Goal: Communication & Community: Answer question/provide support

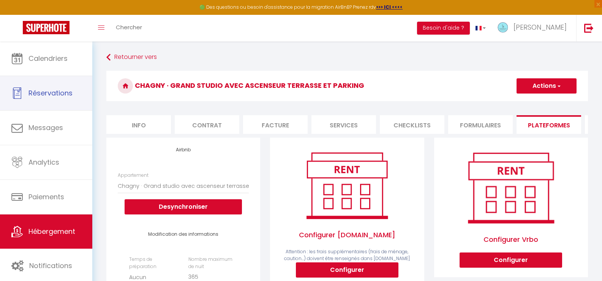
select select "14353-1486100625050749431"
select select "EUR"
select select "+ 20 %"
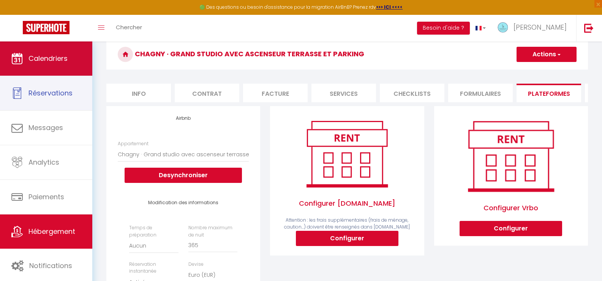
scroll to position [32, 0]
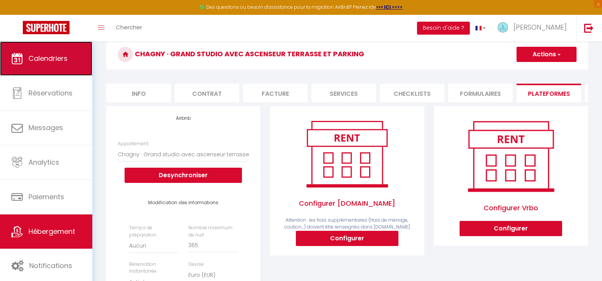
click at [50, 58] on span "Calendriers" at bounding box center [47, 58] width 39 height 9
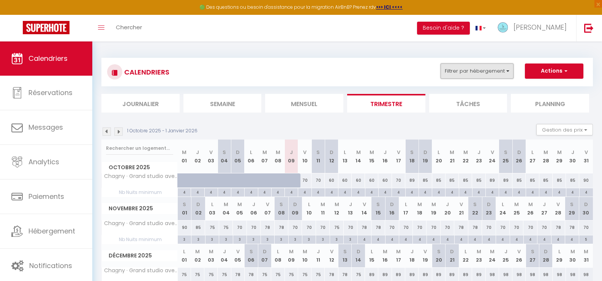
click at [482, 73] on button "Filtrer par hébergement" at bounding box center [476, 70] width 73 height 15
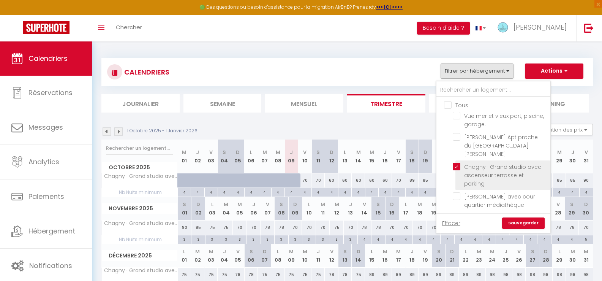
click at [457, 163] on input "Chagny · Grand studio avec ascenseur terrasse et parking" at bounding box center [500, 167] width 95 height 8
checkbox input "false"
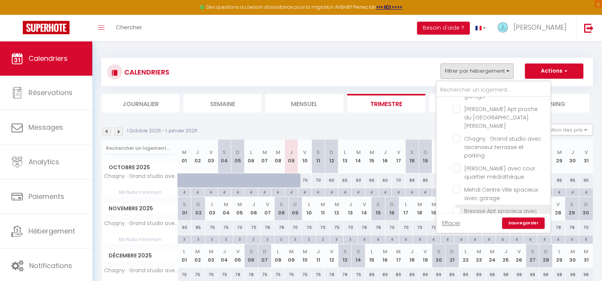
scroll to position [76, 0]
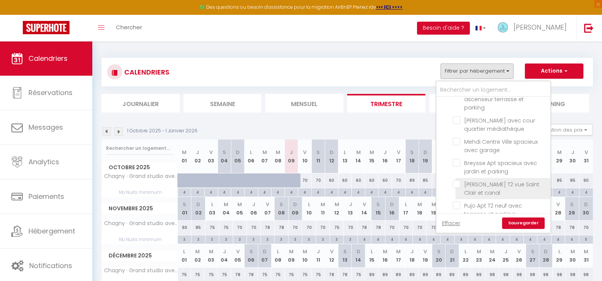
click at [456, 180] on input "[PERSON_NAME] T2 vue Saint Clair et canal" at bounding box center [500, 184] width 95 height 8
checkbox input "true"
checkbox input "false"
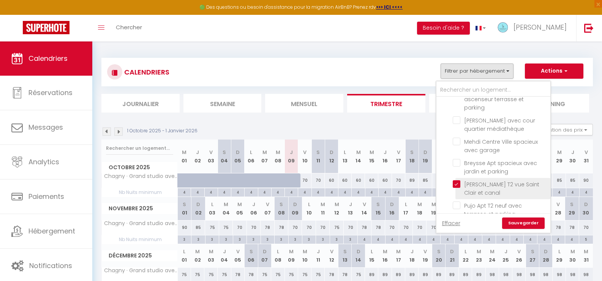
checkbox input "false"
click at [515, 220] on link "Sauvegarder" at bounding box center [523, 222] width 43 height 11
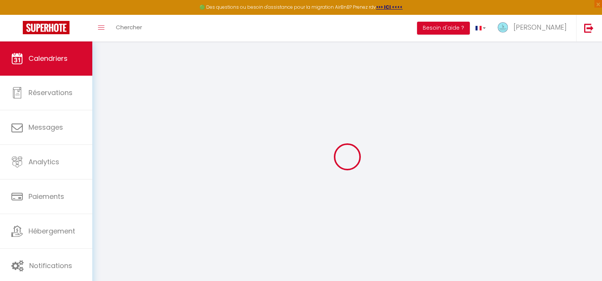
select select
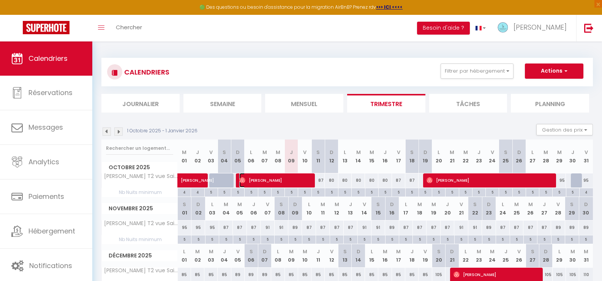
click at [288, 180] on span "[PERSON_NAME]" at bounding box center [274, 180] width 71 height 14
select select "OK"
select select "0"
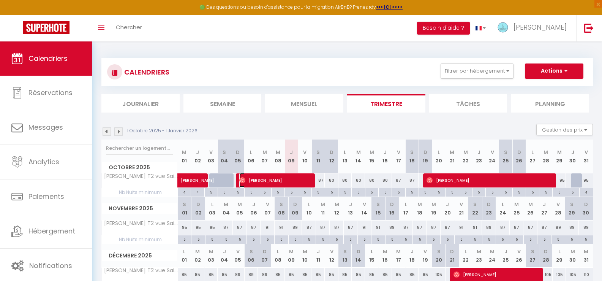
select select "1"
select select
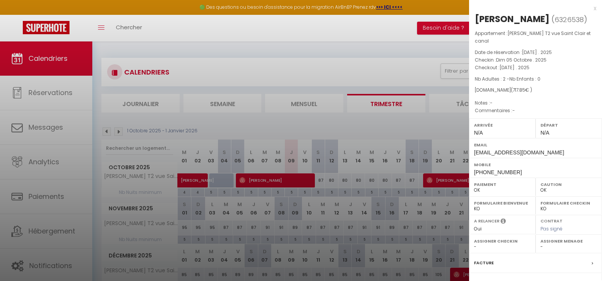
click at [420, 33] on div at bounding box center [301, 140] width 602 height 281
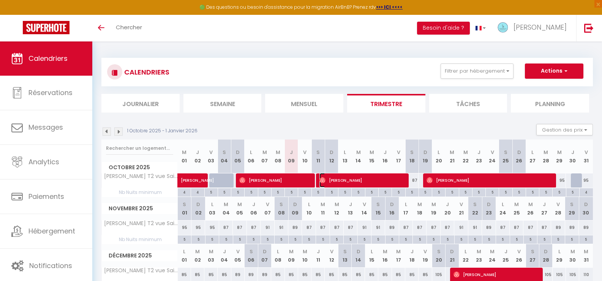
click at [353, 183] on span "[PERSON_NAME]" at bounding box center [362, 180] width 87 height 14
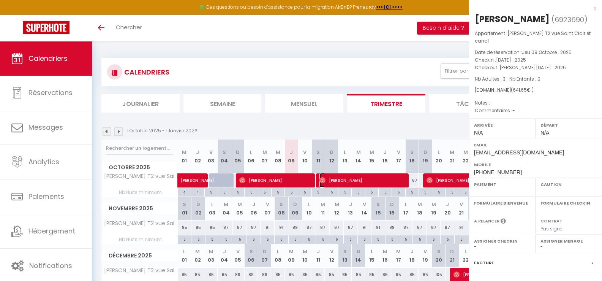
select select "OK"
select select "0"
select select "1"
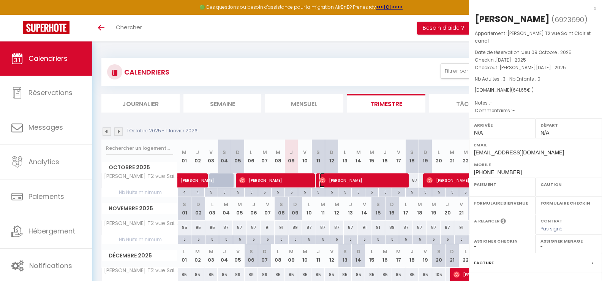
select select
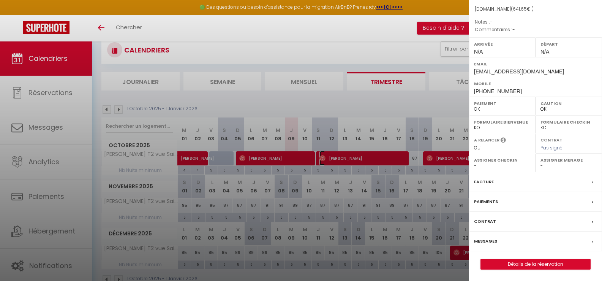
scroll to position [42, 0]
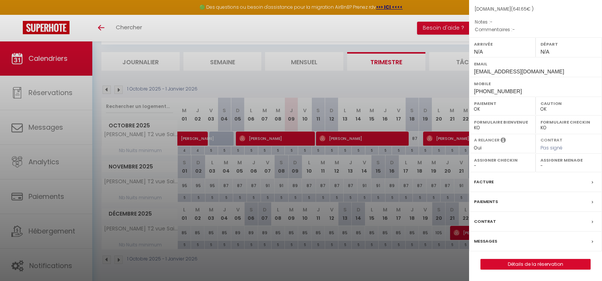
click at [491, 241] on label "Messages" at bounding box center [485, 241] width 23 height 8
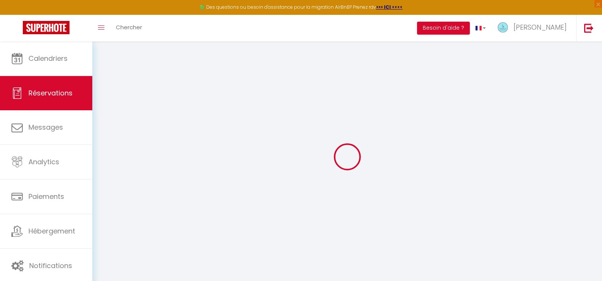
type input "[PERSON_NAME]"
type input "Meledje"
type input "[EMAIL_ADDRESS][DOMAIN_NAME]"
type input "[PHONE_NUMBER]"
select select
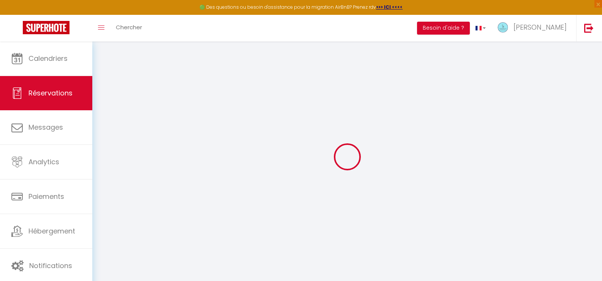
type input "110.7"
select select "32682"
select select "1"
select select
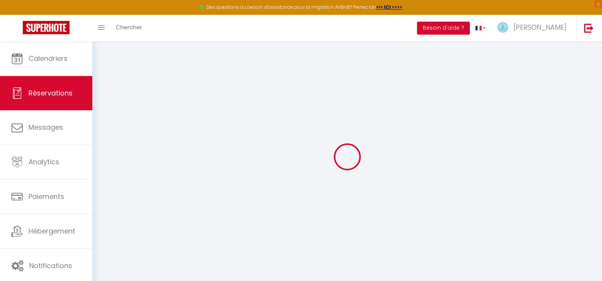
type input "3"
select select "12"
select select
type input "537.03"
checkbox input "false"
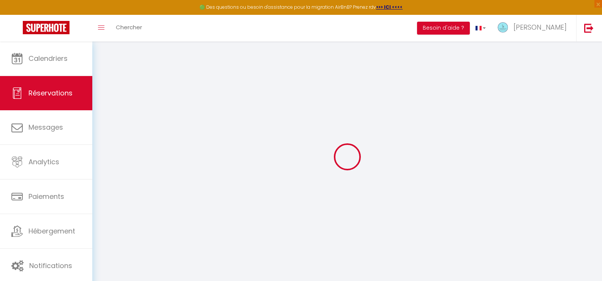
type input "0"
select select "1"
type input "0"
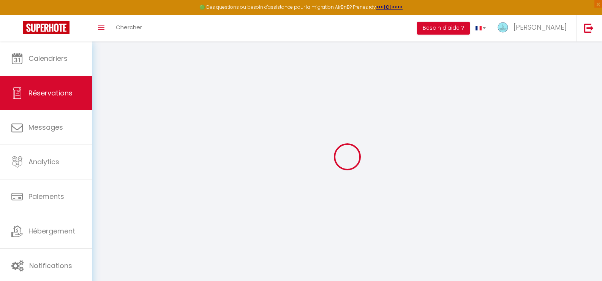
select select
select select "15"
checkbox input "false"
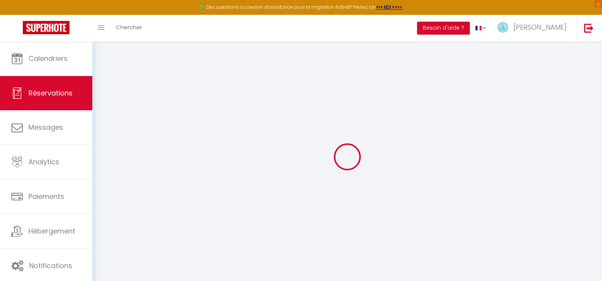
select select
checkbox input "false"
select select
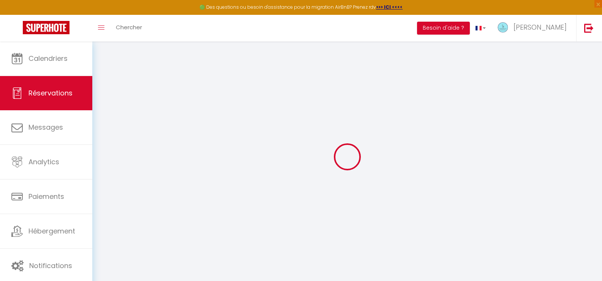
select select
checkbox input "false"
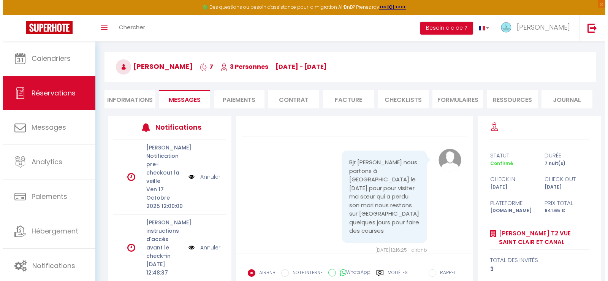
scroll to position [74, 0]
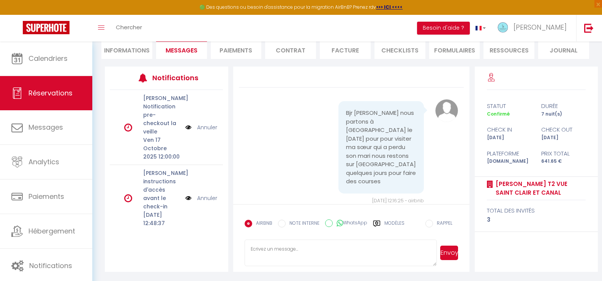
click at [185, 202] on img at bounding box center [188, 198] width 6 height 8
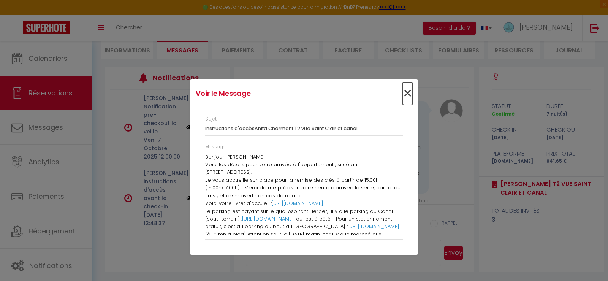
click at [409, 92] on span "×" at bounding box center [407, 93] width 9 height 23
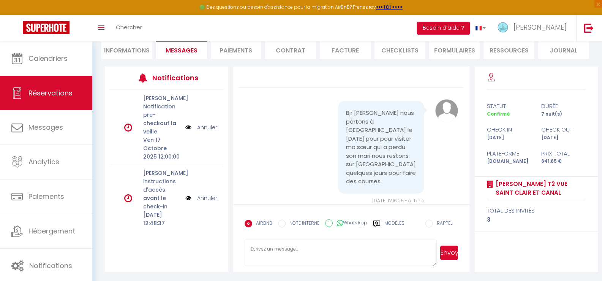
click at [185, 202] on img at bounding box center [188, 198] width 6 height 8
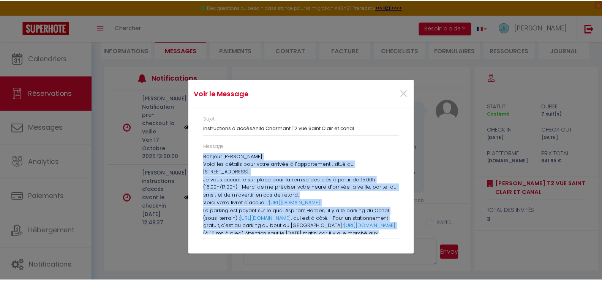
scroll to position [34, 0]
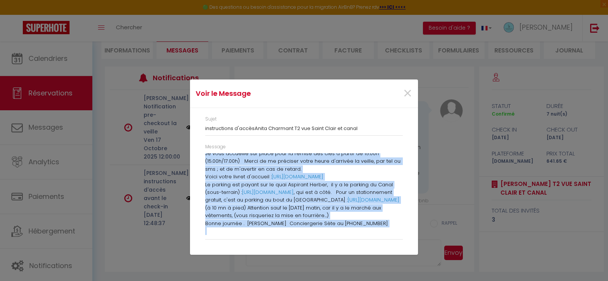
drag, startPoint x: 205, startPoint y: 157, endPoint x: 387, endPoint y: 241, distance: 200.2
click at [387, 241] on div "Message Bonjour [PERSON_NAME] les détails pour votre arrivée à l'appartement , …" at bounding box center [303, 195] width 207 height 104
copy div "Bonjour [PERSON_NAME] les détails pour votre arrivée à l'appartement , situé au…"
click at [406, 91] on span "×" at bounding box center [407, 93] width 9 height 23
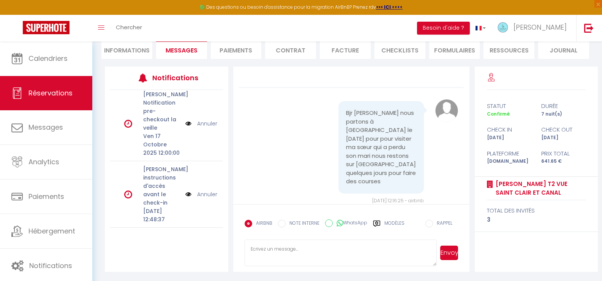
scroll to position [21, 0]
paste textarea "Bonjour [PERSON_NAME] Voici les détails pour votre arrivée à l'appartement , si…"
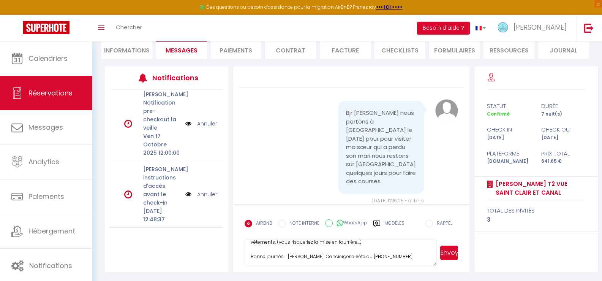
type textarea "Bonjour [PERSON_NAME] Voici les détails pour votre arrivée à l'appartement , si…"
click at [450, 250] on button "Envoyer" at bounding box center [449, 252] width 18 height 14
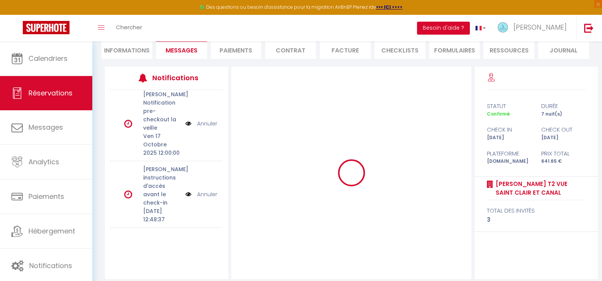
scroll to position [0, 0]
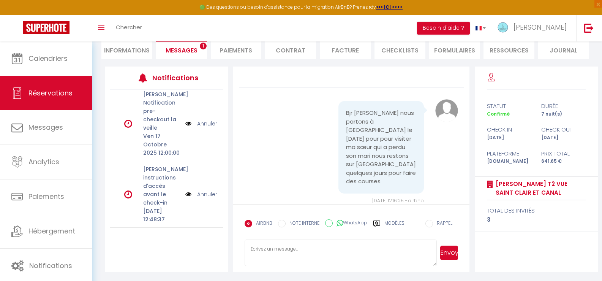
click at [200, 190] on link "Annuler" at bounding box center [207, 194] width 20 height 8
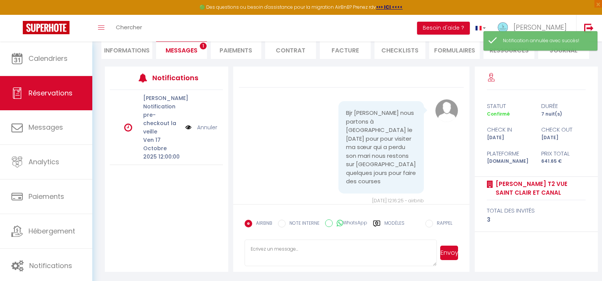
click at [269, 251] on textarea at bounding box center [341, 252] width 193 height 27
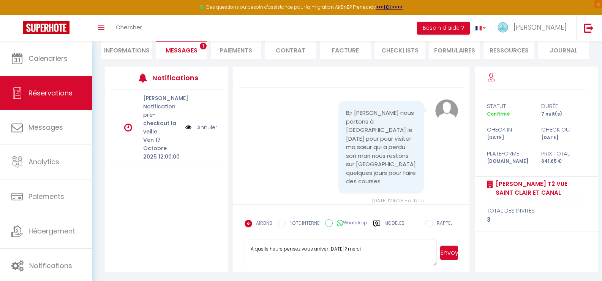
type textarea "A quelle heure pensez vous arriver [DATE] ? merci"
click at [447, 253] on button "Envoyer" at bounding box center [449, 252] width 18 height 14
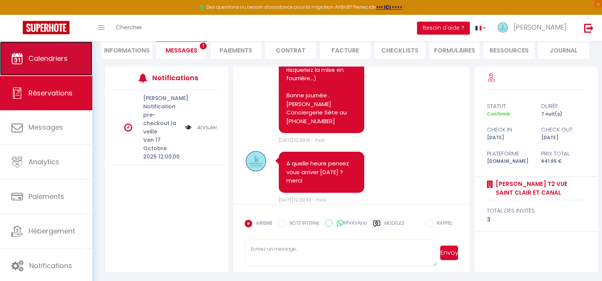
click at [36, 57] on span "Calendriers" at bounding box center [47, 58] width 39 height 9
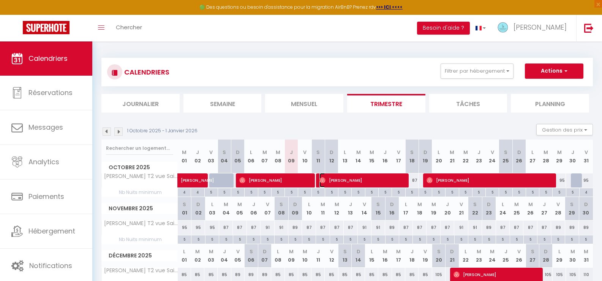
click at [358, 177] on span "[PERSON_NAME]" at bounding box center [361, 180] width 84 height 14
select select "OK"
select select "0"
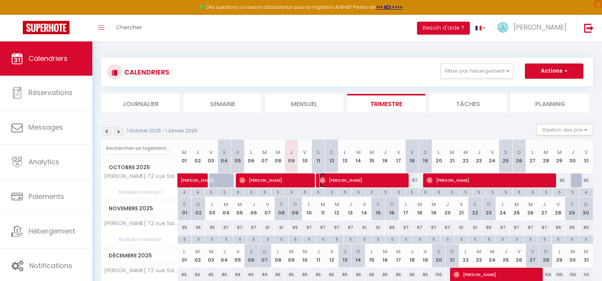
select select "1"
select select
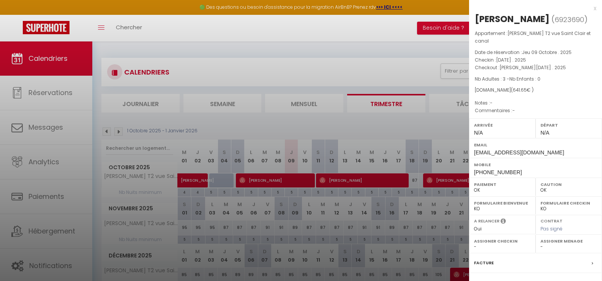
click at [326, 65] on div at bounding box center [301, 140] width 602 height 281
